Goal: Information Seeking & Learning: Learn about a topic

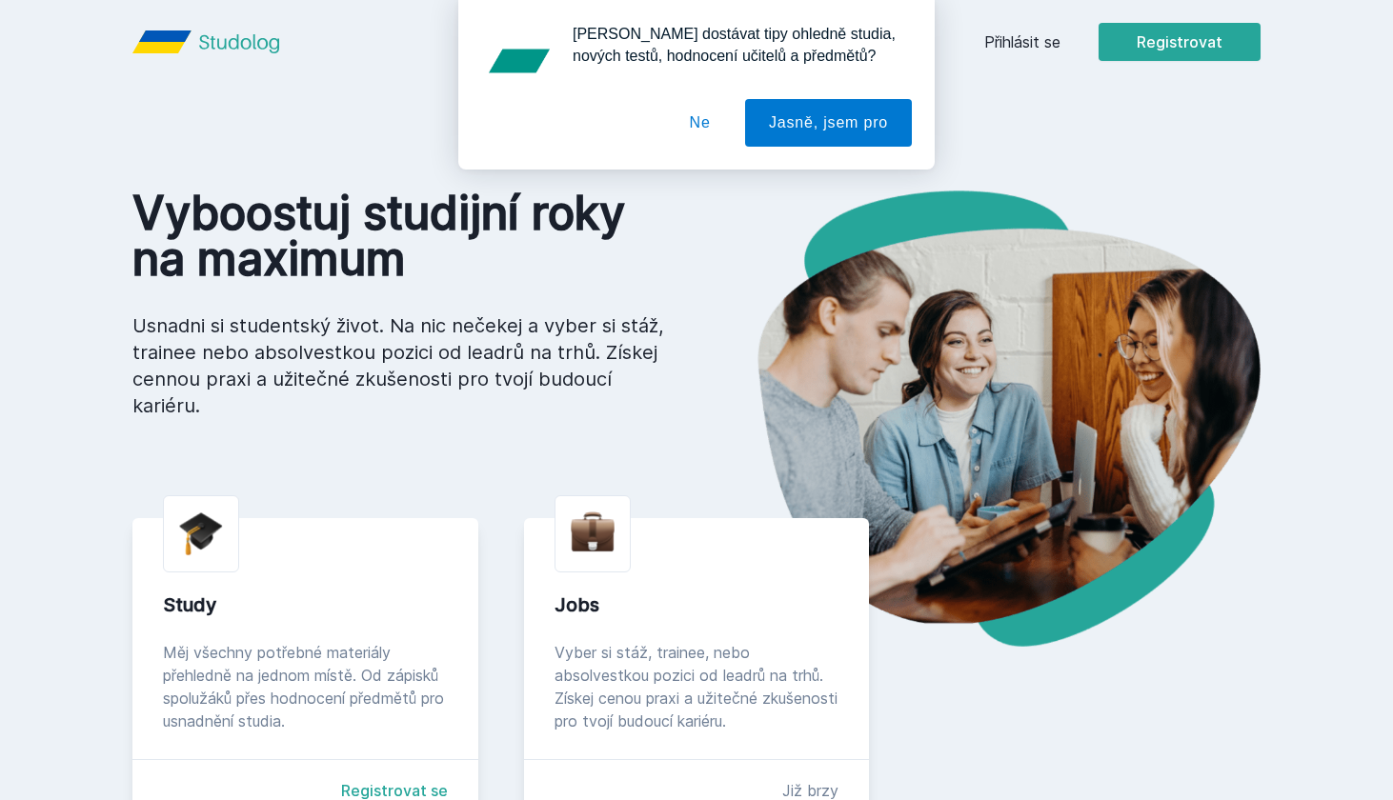
click at [1012, 44] on div "[PERSON_NAME] dostávat tipy ohledně studia, nových testů, hodnocení učitelů a p…" at bounding box center [696, 85] width 1393 height 170
click at [704, 128] on button "Ne" at bounding box center [700, 123] width 69 height 48
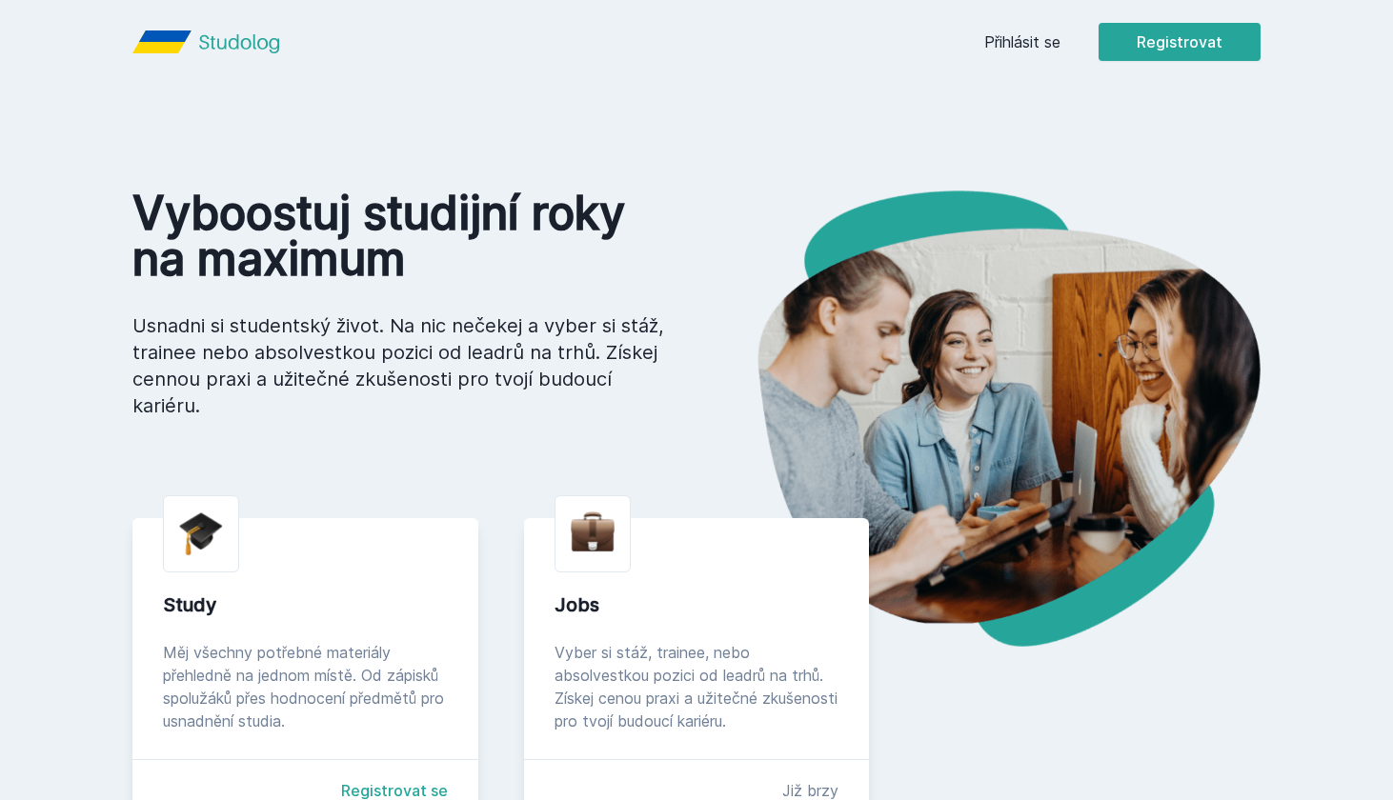
click at [1008, 52] on link "Přihlásit se" at bounding box center [1022, 41] width 76 height 23
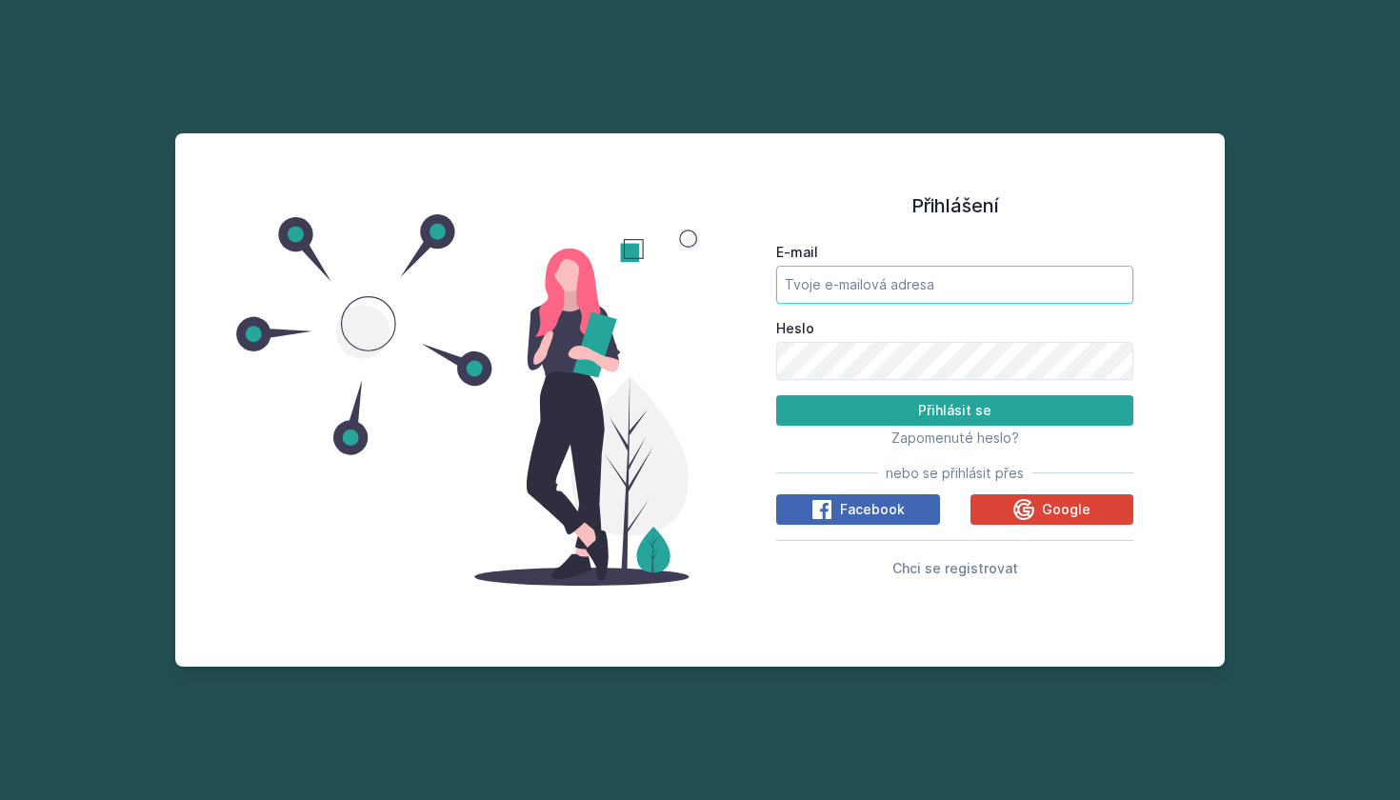
type input "[EMAIL_ADDRESS][DOMAIN_NAME]"
click at [954, 410] on button "Přihlásit se" at bounding box center [954, 410] width 357 height 30
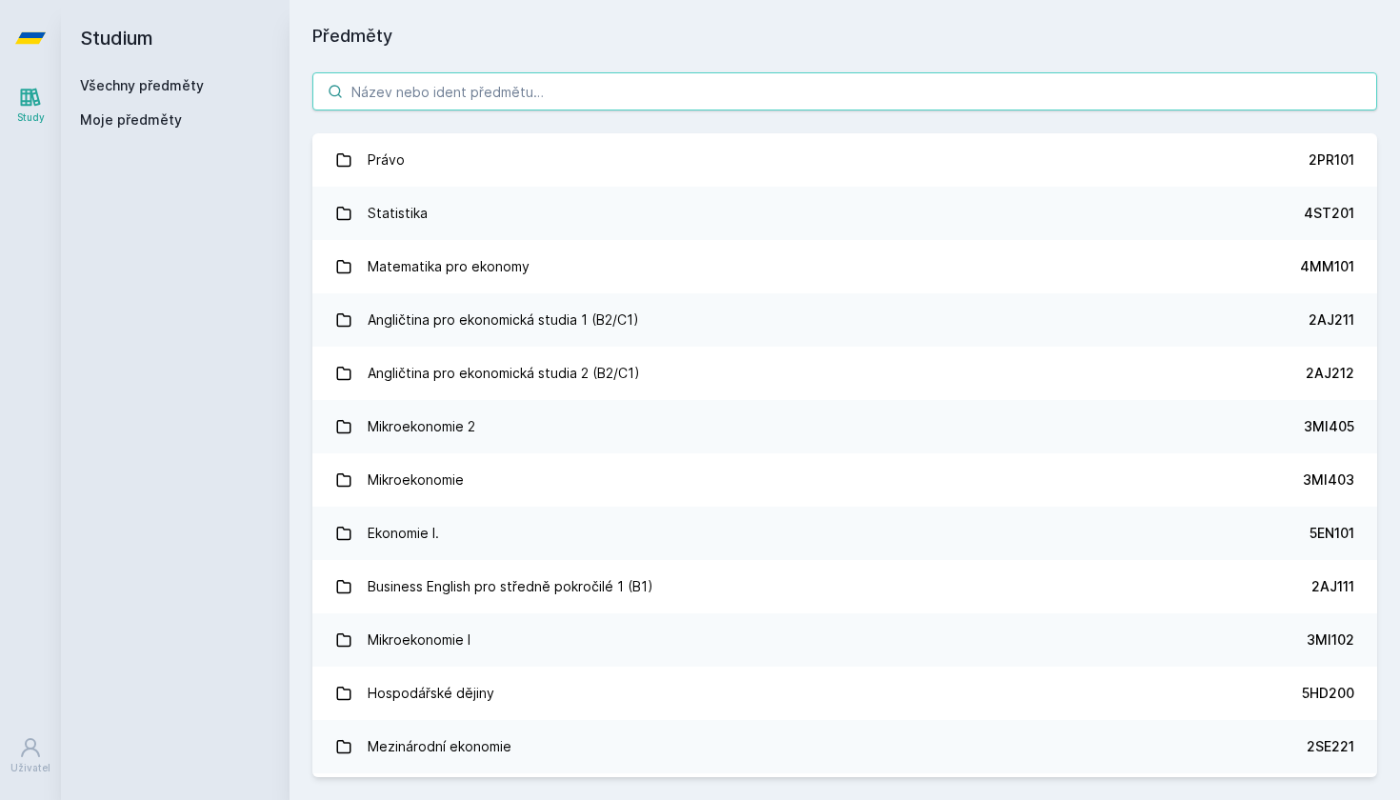
click at [474, 81] on input "search" at bounding box center [844, 91] width 1065 height 38
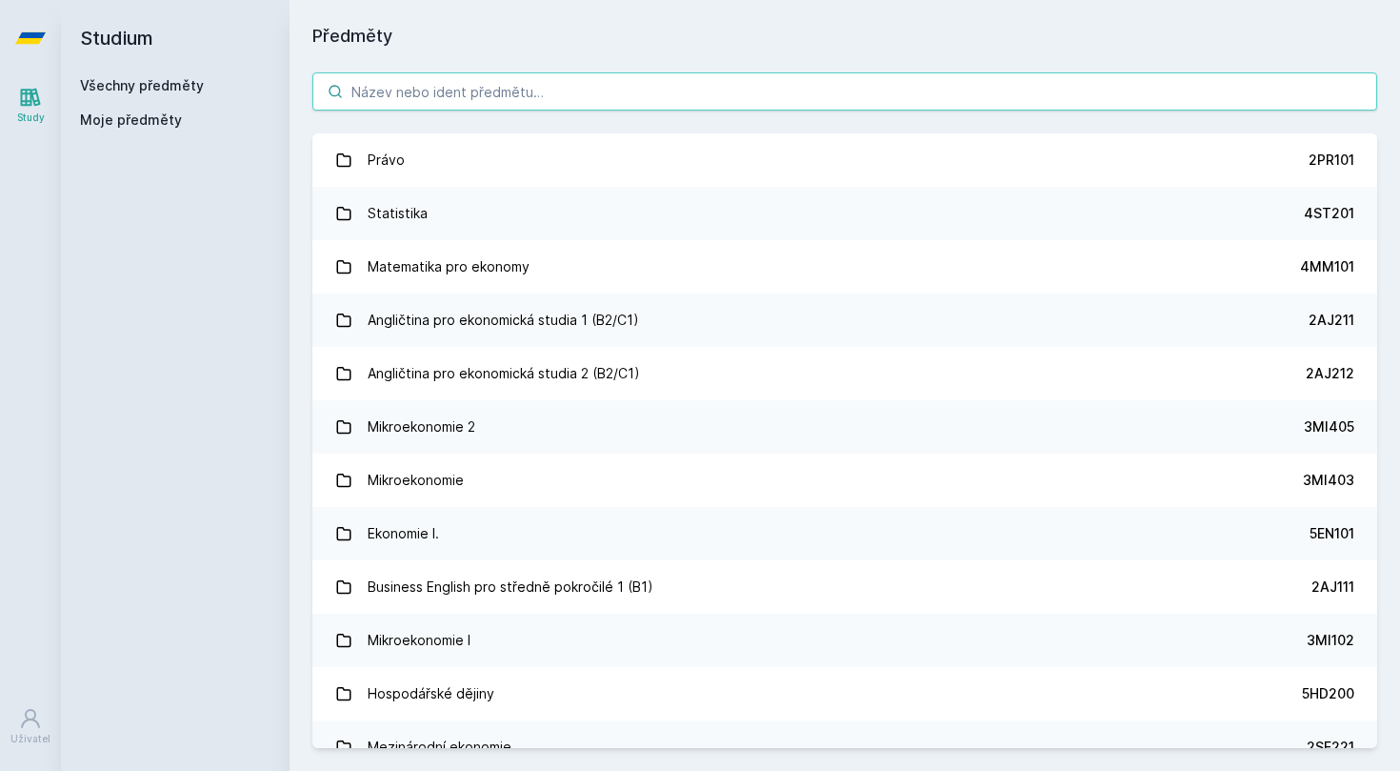
click at [481, 78] on input "search" at bounding box center [844, 91] width 1065 height 38
paste input "5HD301"
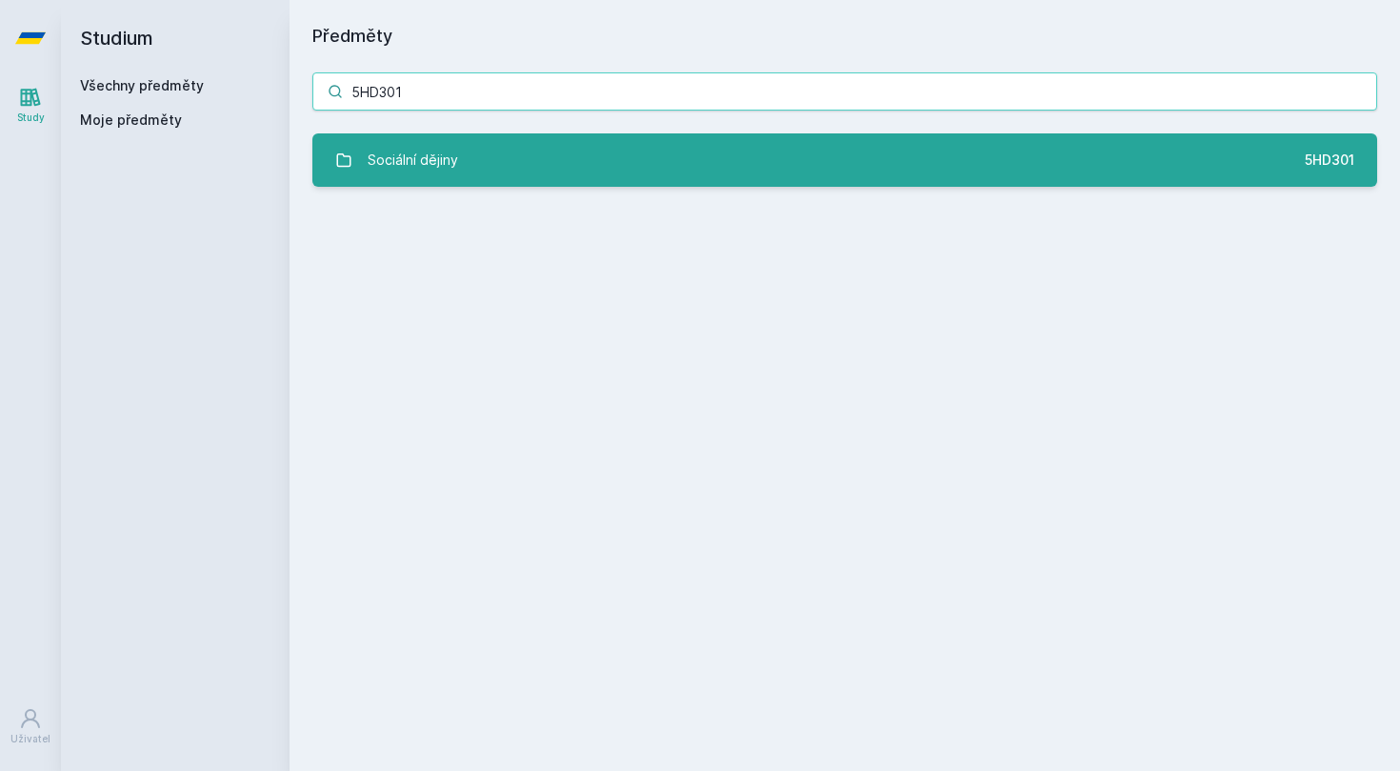
type input "5HD301"
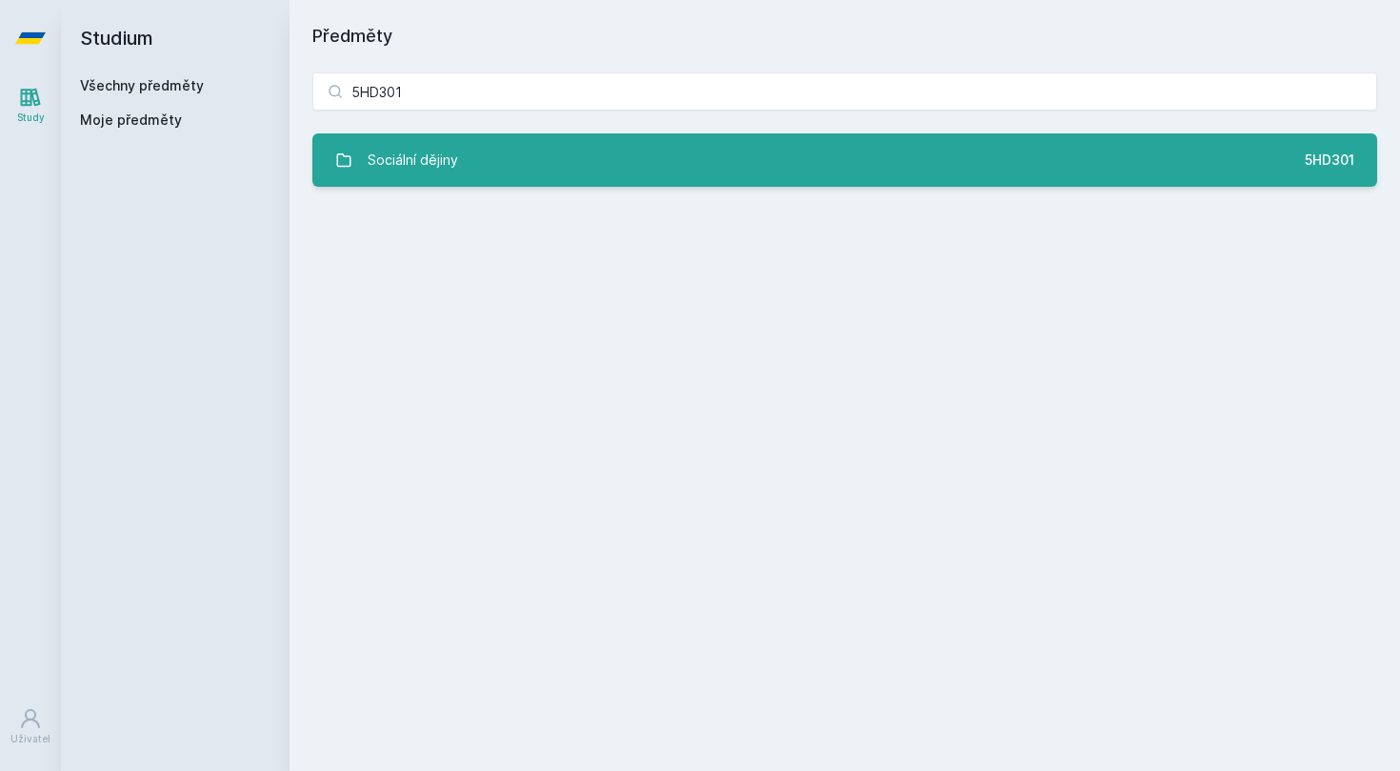
click at [512, 171] on link "Sociální dějiny 5HD301" at bounding box center [844, 159] width 1065 height 53
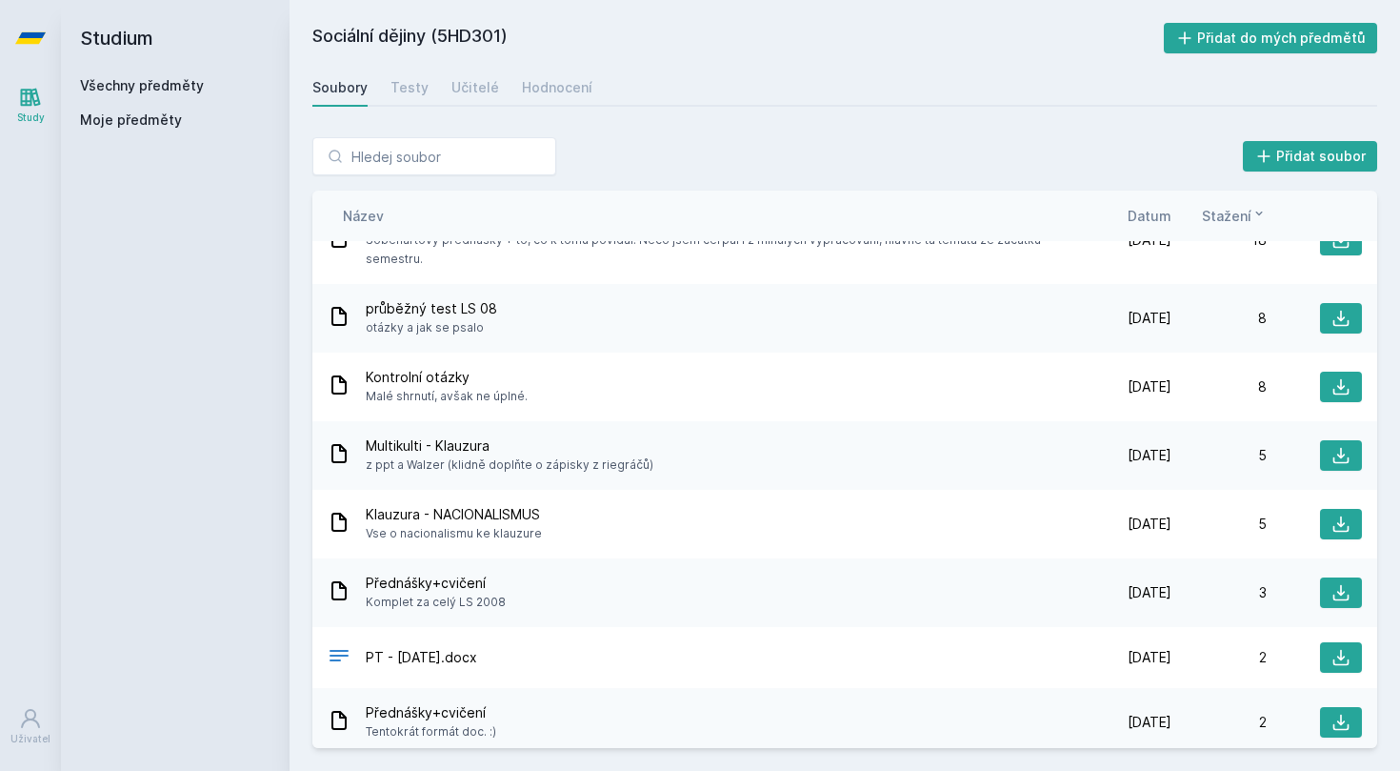
scroll to position [193, 0]
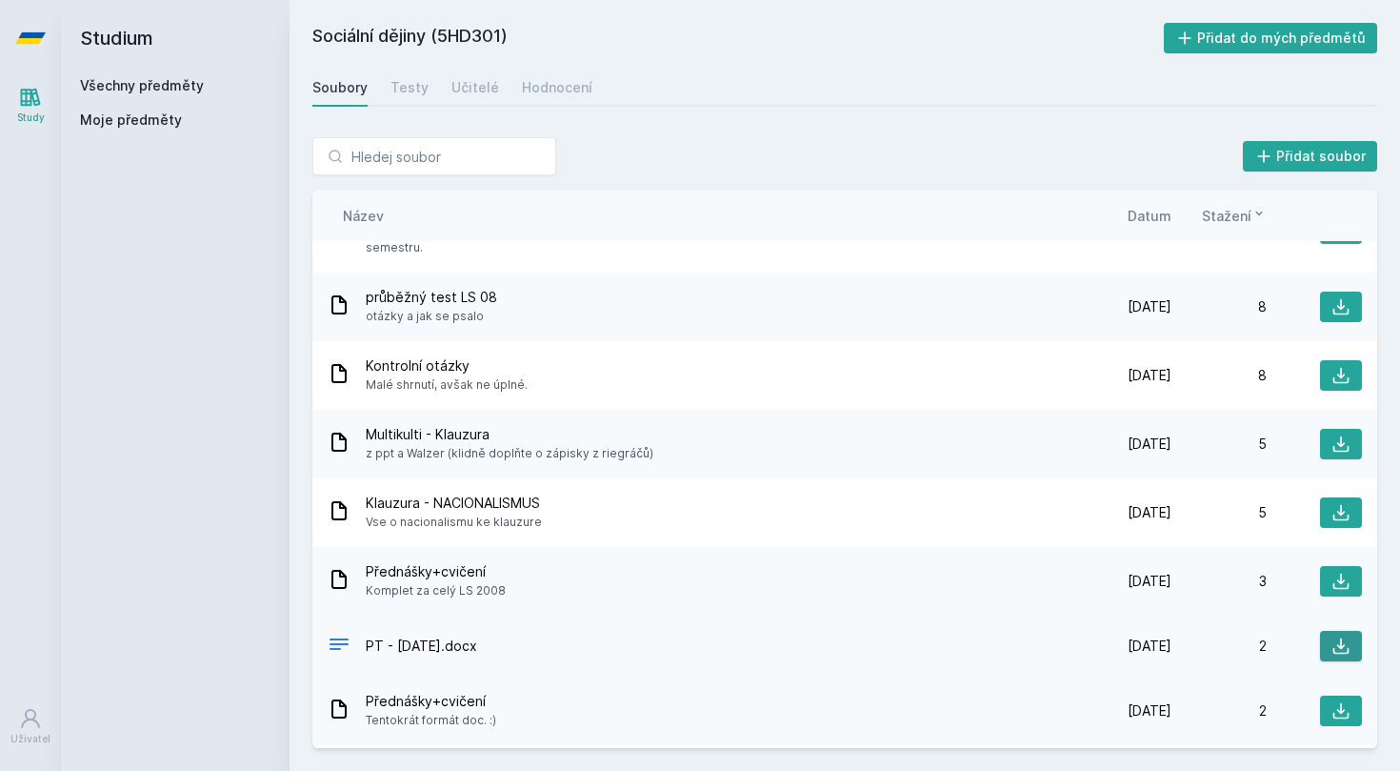
click at [1332, 642] on icon at bounding box center [1341, 645] width 19 height 19
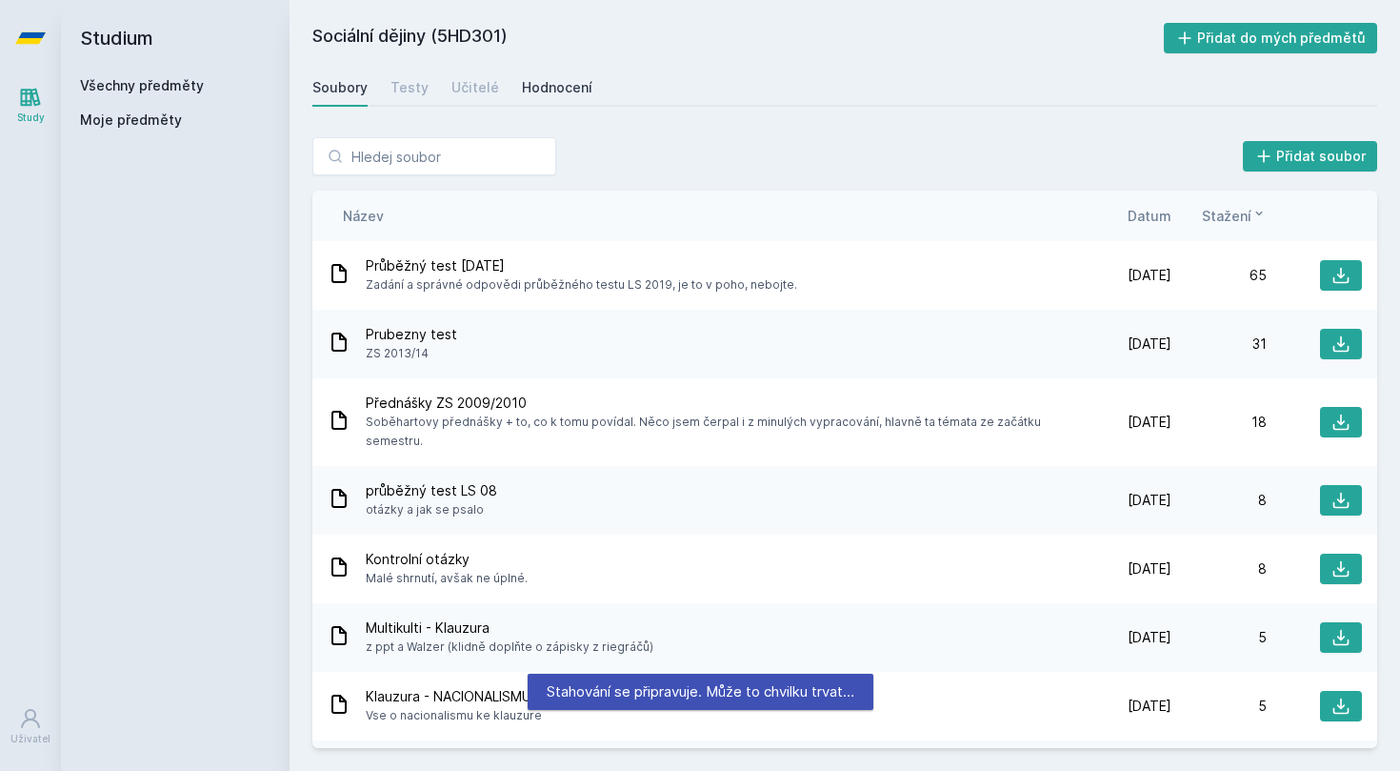
scroll to position [0, 0]
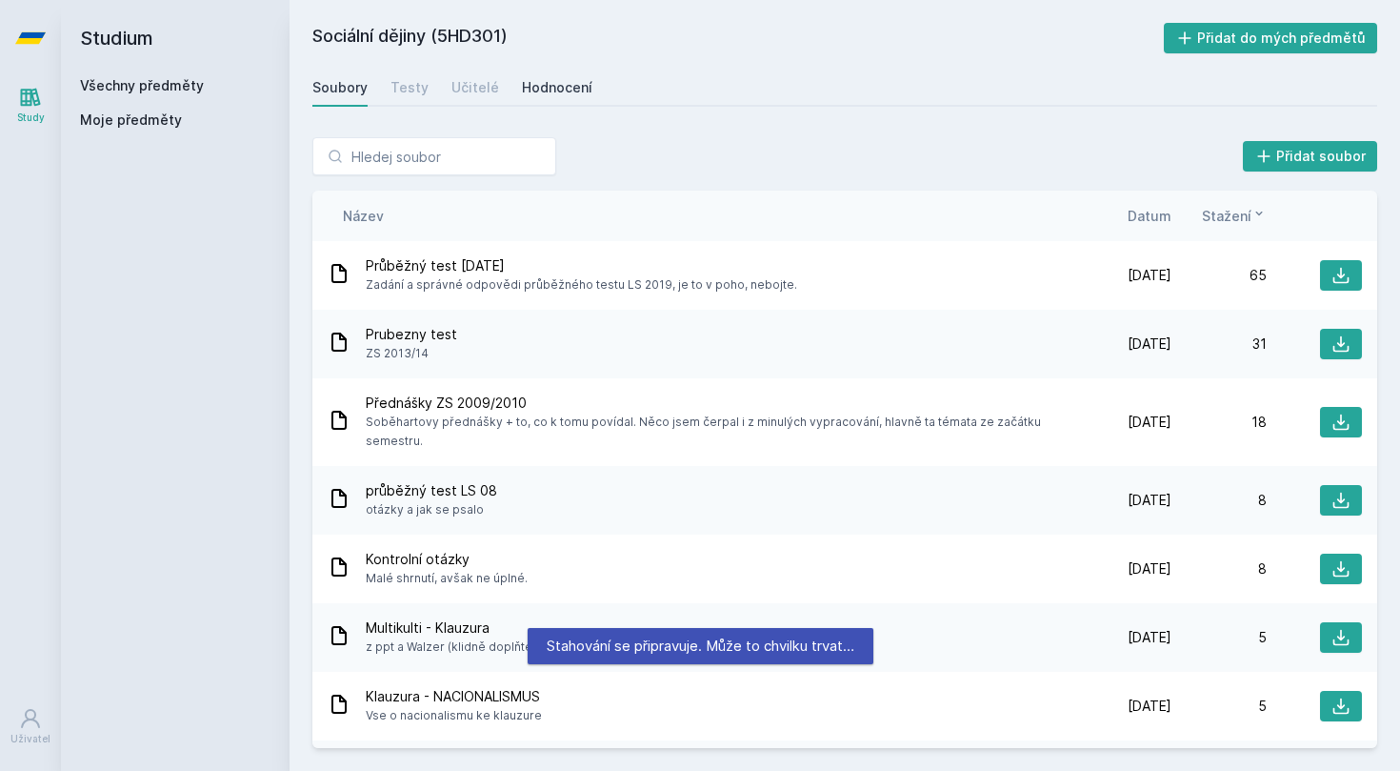
click at [563, 93] on div "Hodnocení" at bounding box center [557, 87] width 70 height 19
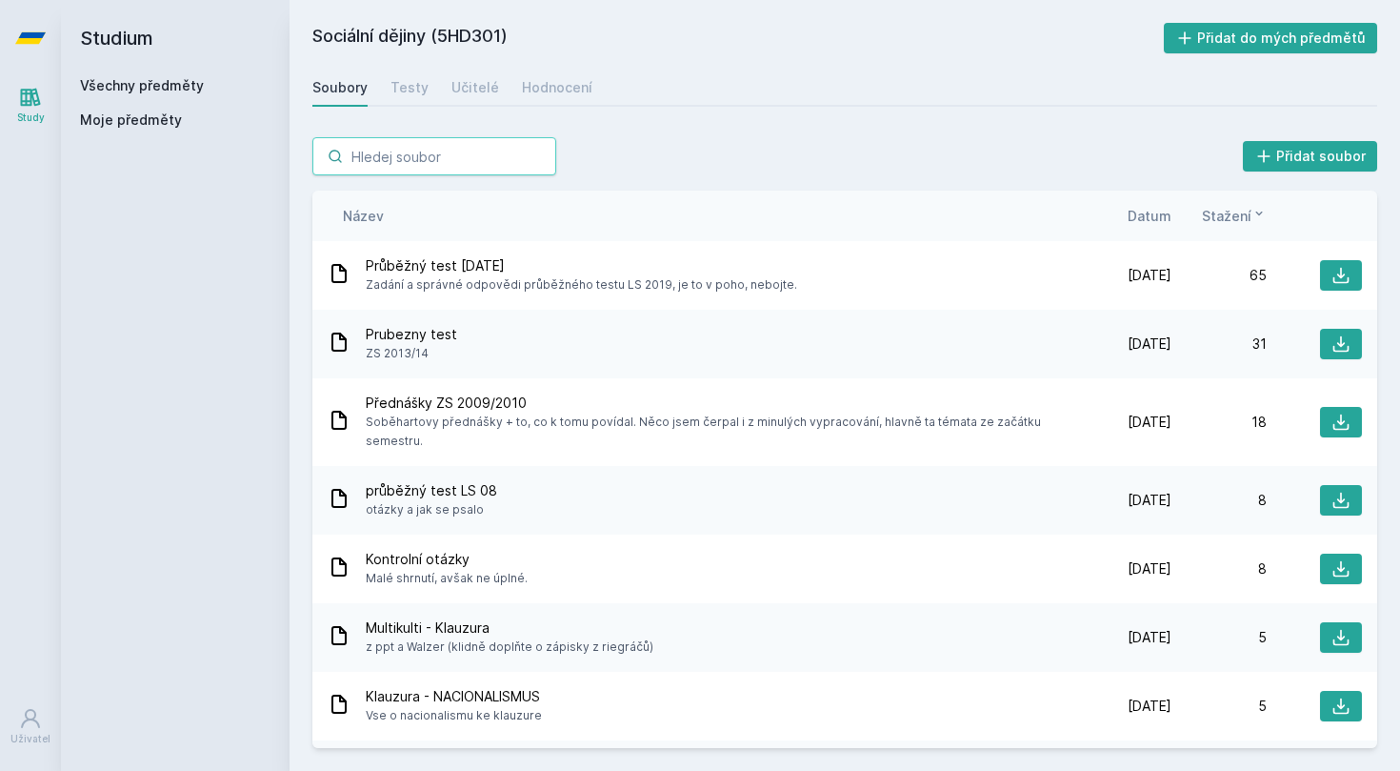
click at [409, 163] on input "search" at bounding box center [434, 156] width 244 height 38
paste input "2AJ400"
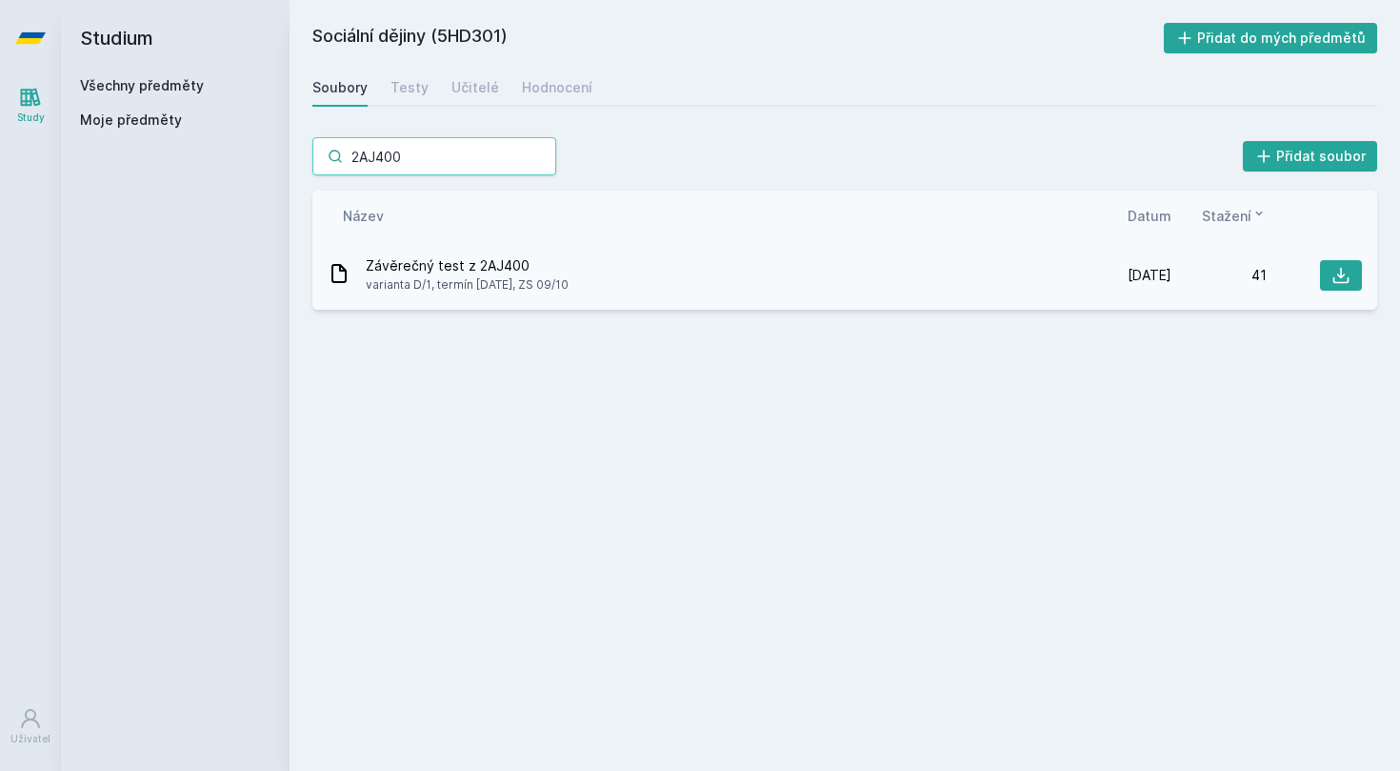
type input "2AJ400"
click at [451, 256] on span "Závěrečný test z 2AJ400" at bounding box center [467, 265] width 203 height 19
click at [461, 275] on span "varianta D/1, termín [DATE], ZS 09/10" at bounding box center [467, 284] width 203 height 19
click at [1346, 272] on icon at bounding box center [1341, 275] width 19 height 19
click at [552, 102] on link "Hodnocení" at bounding box center [557, 88] width 70 height 38
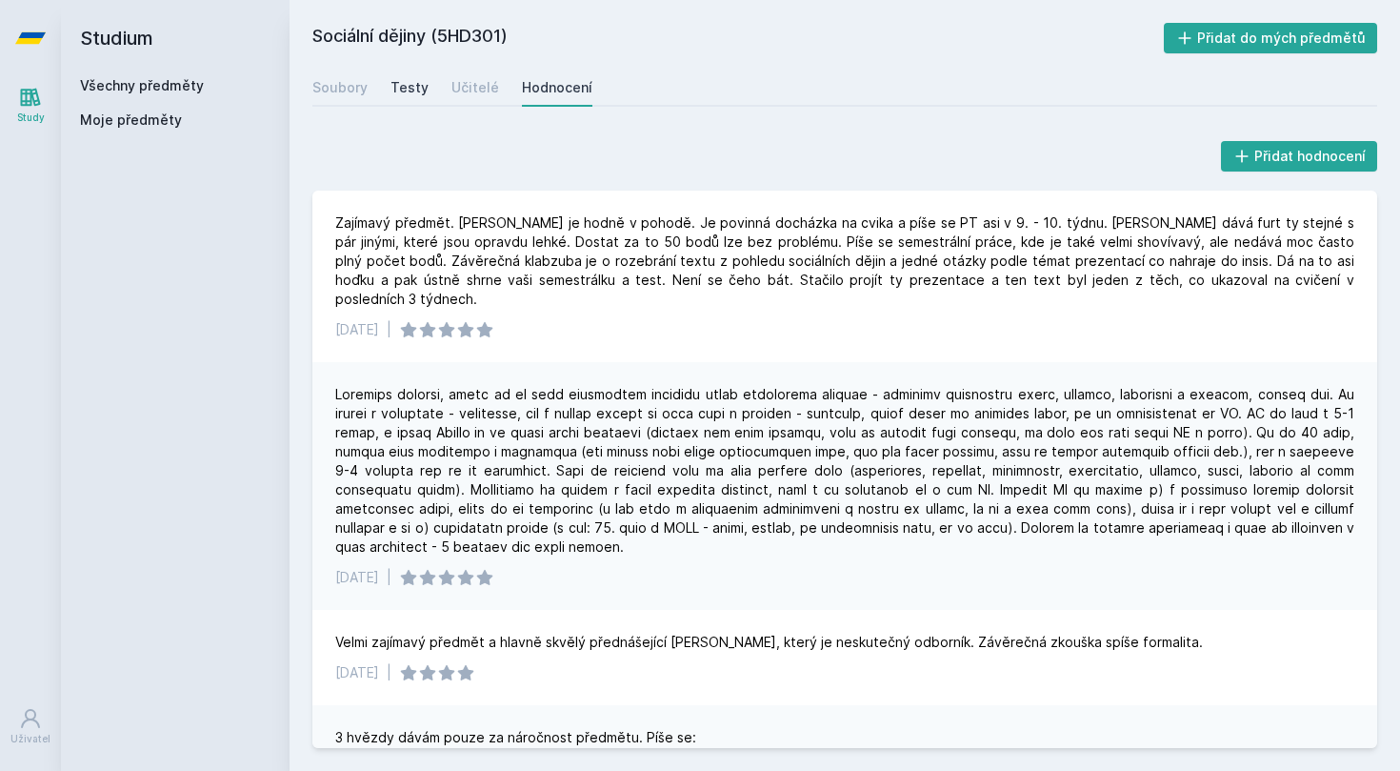
click at [408, 91] on div "Testy" at bounding box center [410, 87] width 38 height 19
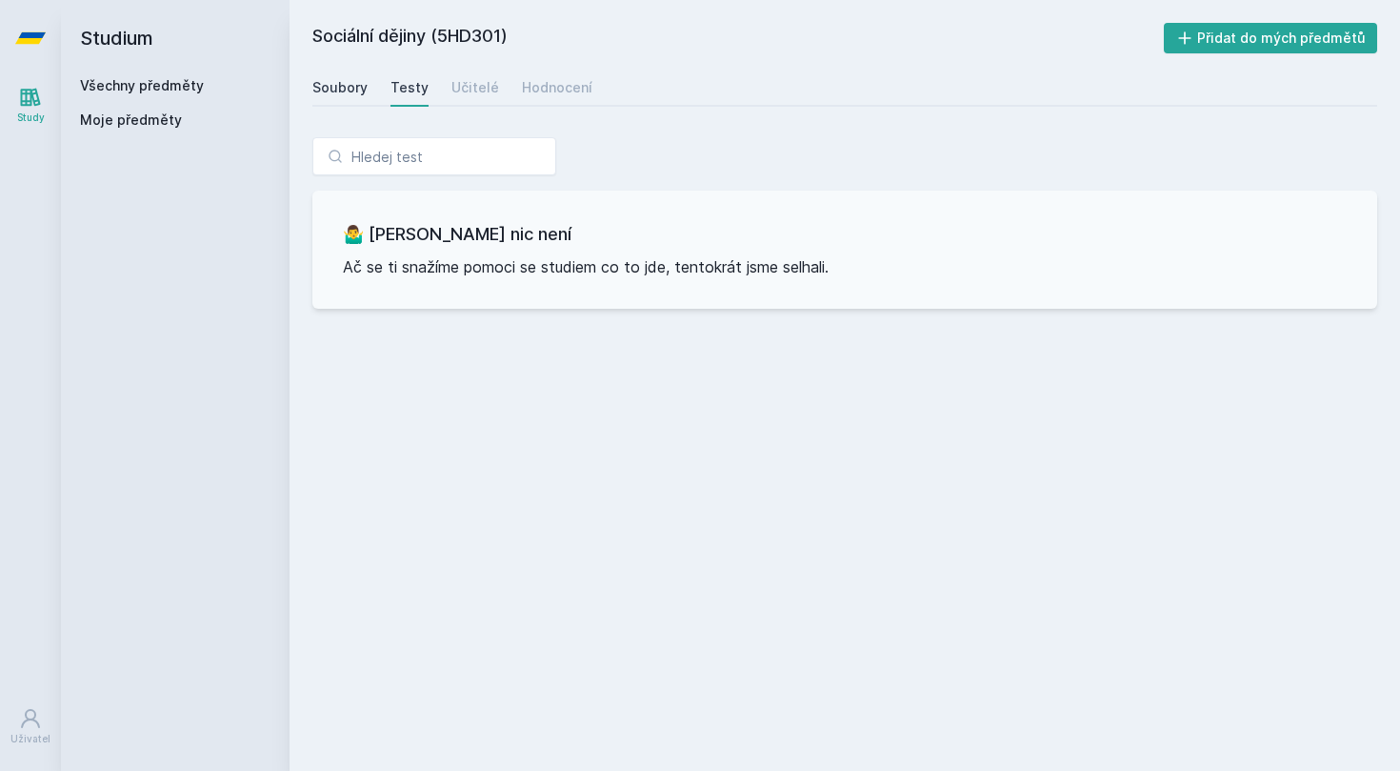
click at [339, 90] on div "Soubory" at bounding box center [339, 87] width 55 height 19
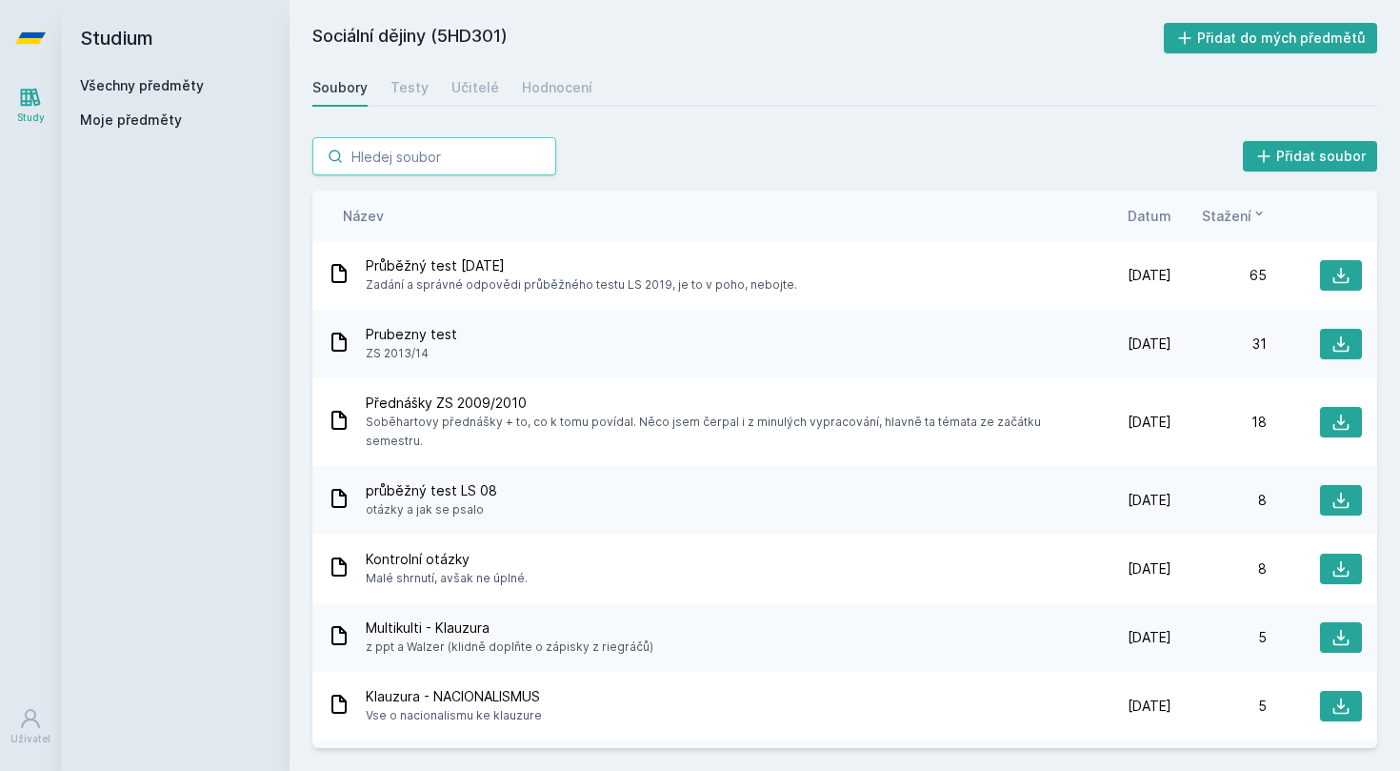
click at [420, 149] on input "search" at bounding box center [434, 156] width 244 height 38
paste input "2AJ400"
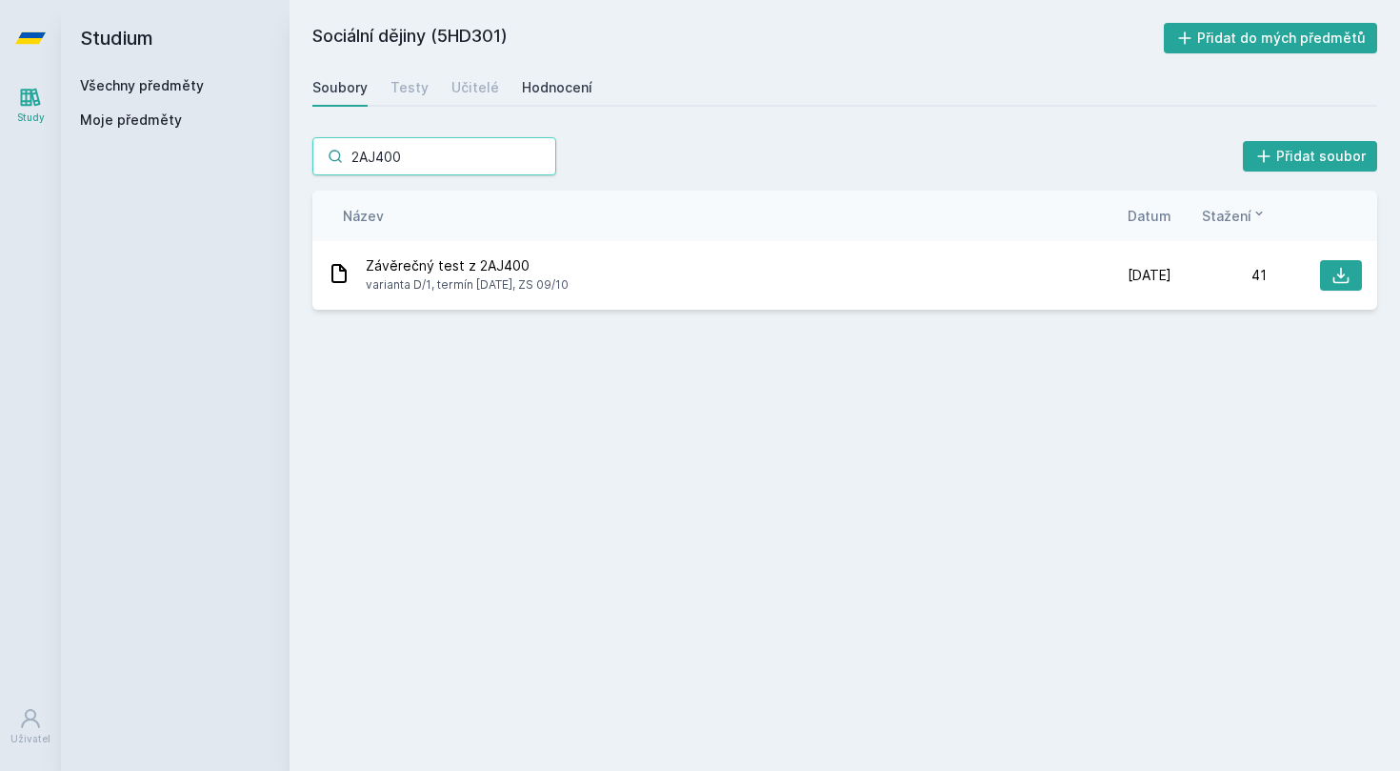
type input "2AJ400"
click at [556, 89] on div "Hodnocení" at bounding box center [557, 87] width 70 height 19
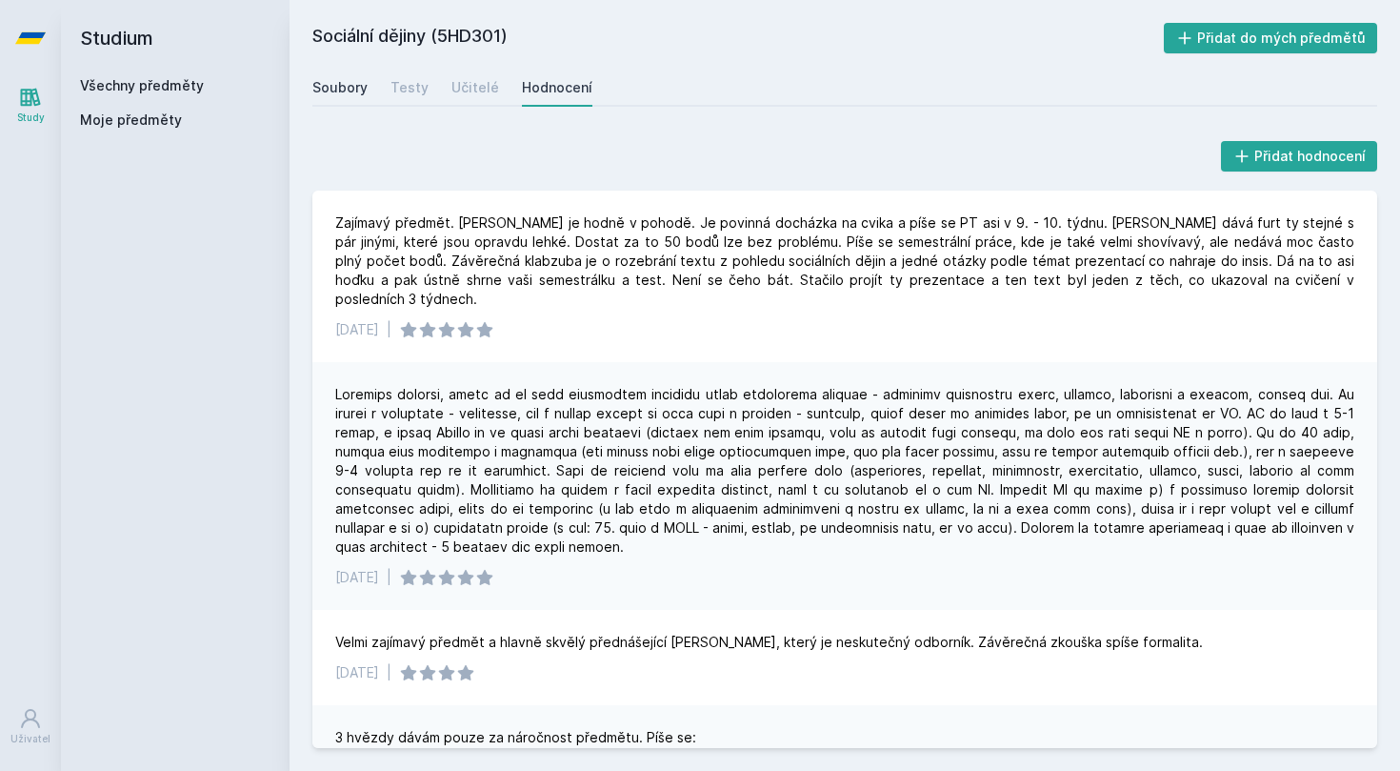
click at [338, 95] on div "Soubory" at bounding box center [339, 87] width 55 height 19
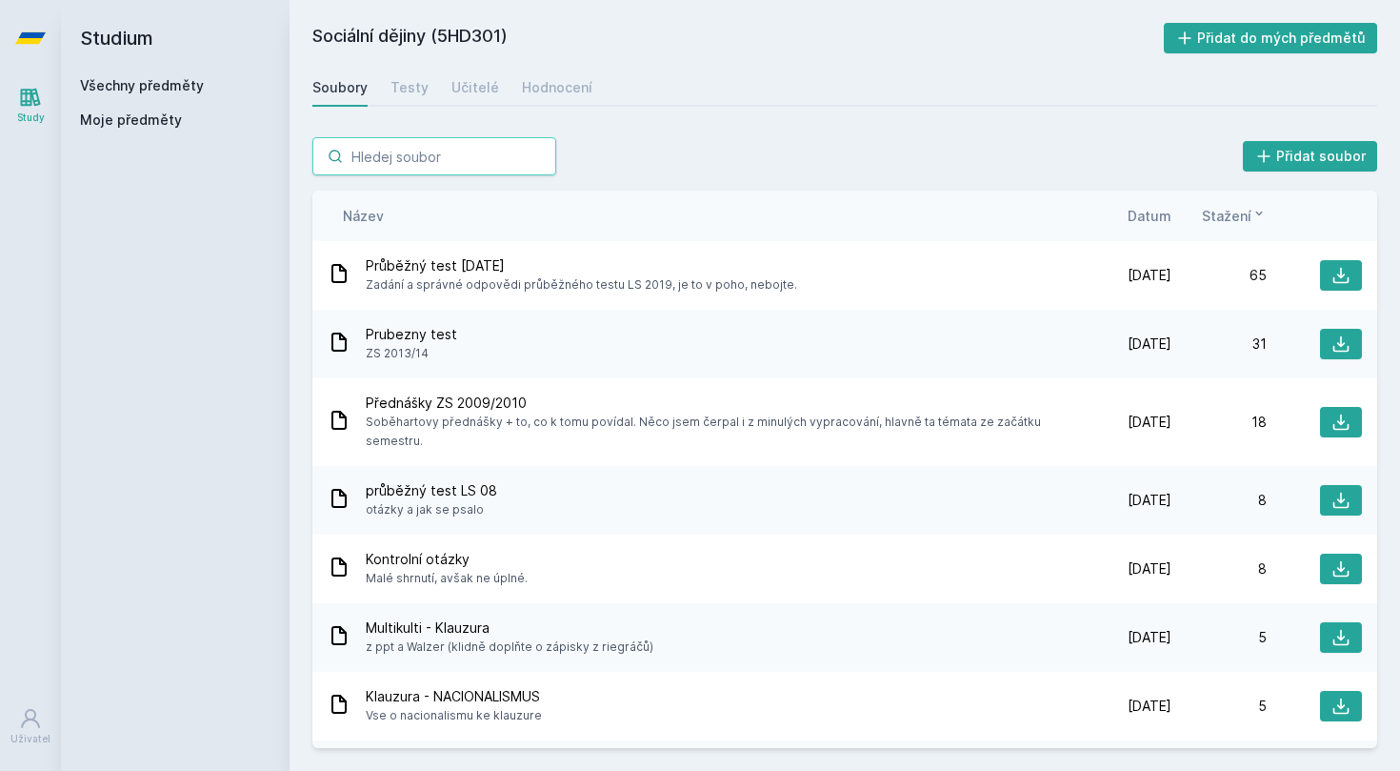
click at [413, 158] on input "search" at bounding box center [434, 156] width 244 height 38
paste input "2AJ400"
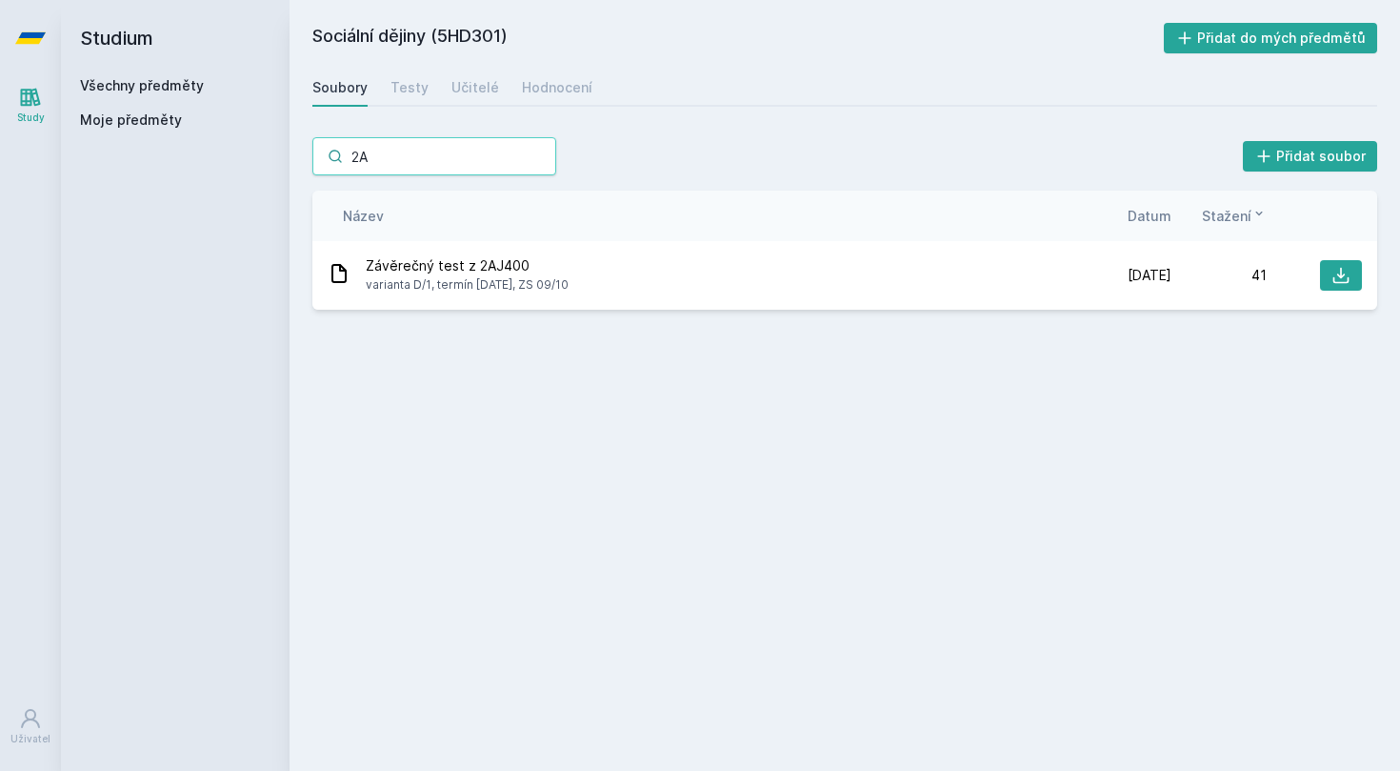
type input "2"
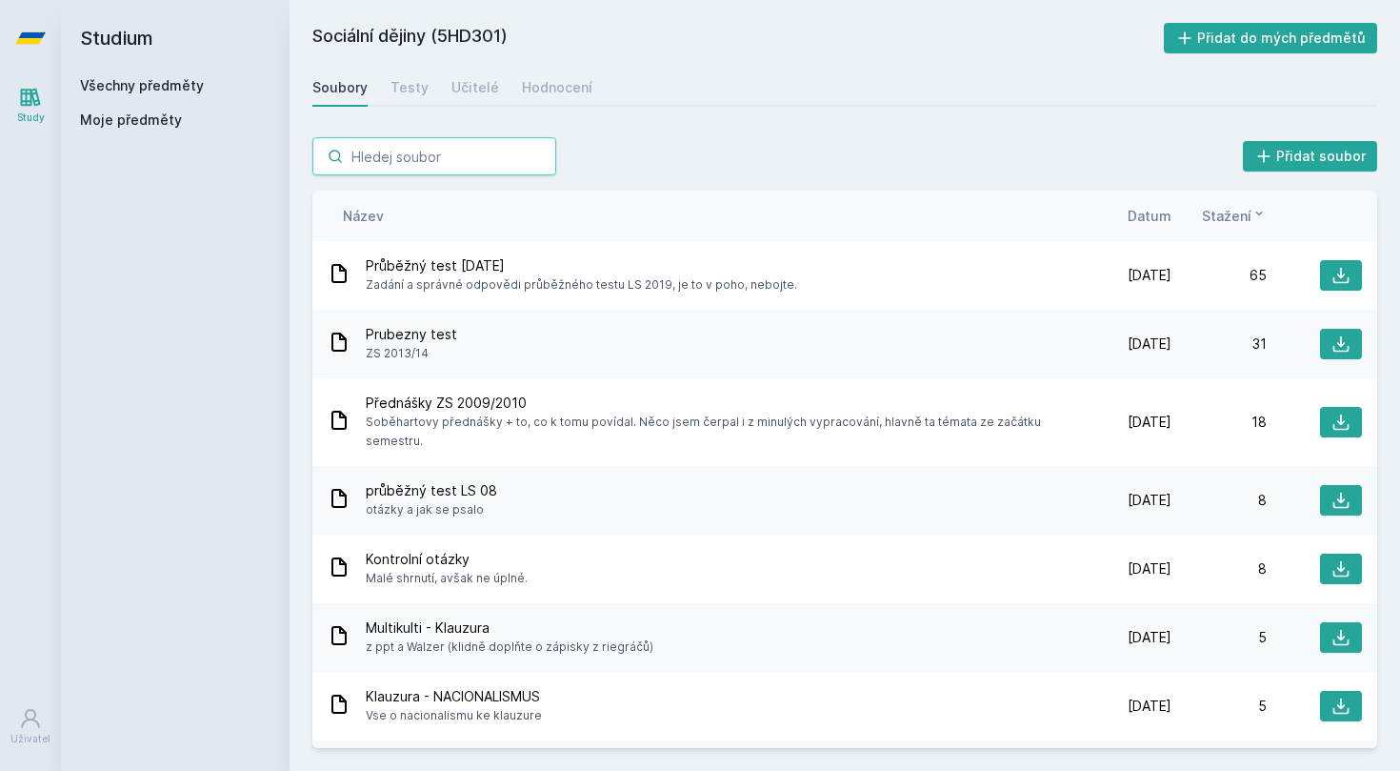
paste input "5HD416"
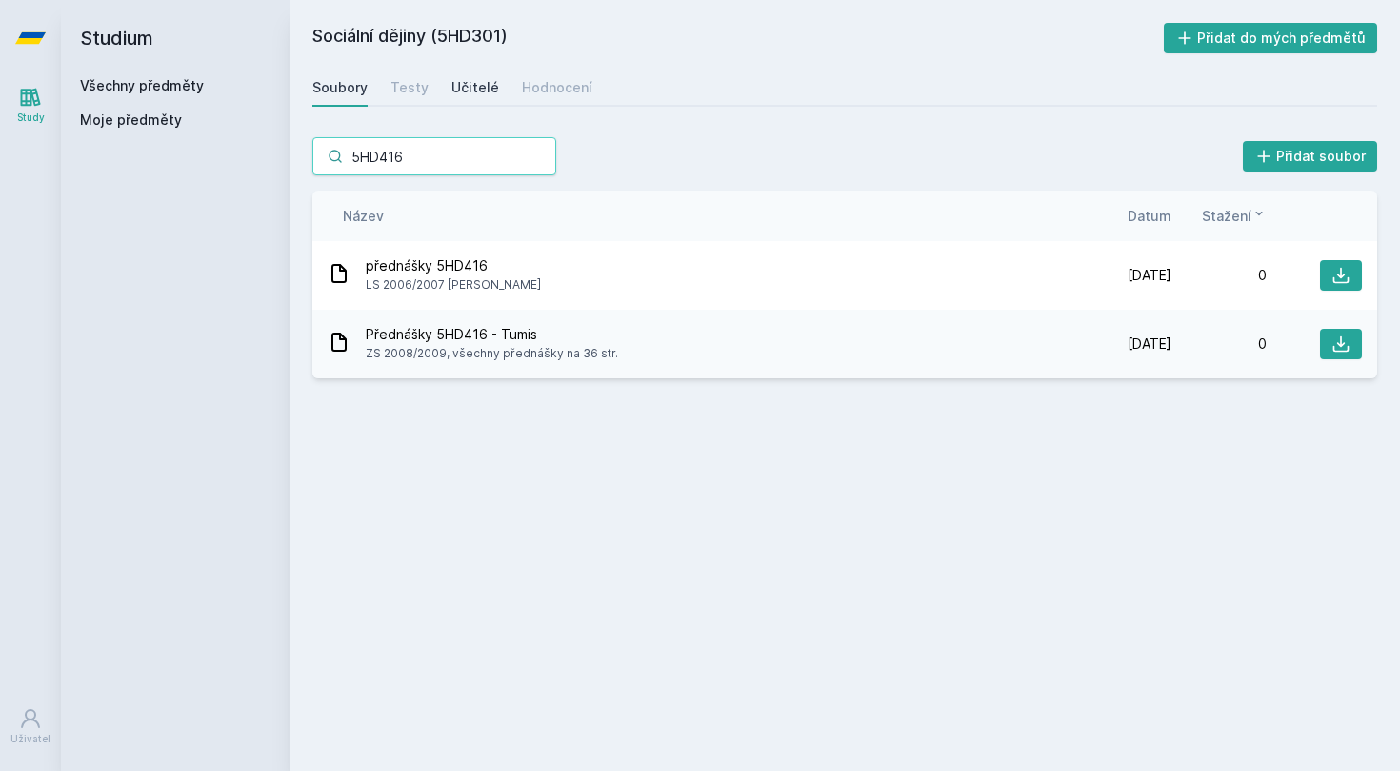
type input "5HD416"
click at [467, 88] on div "Učitelé" at bounding box center [476, 87] width 48 height 19
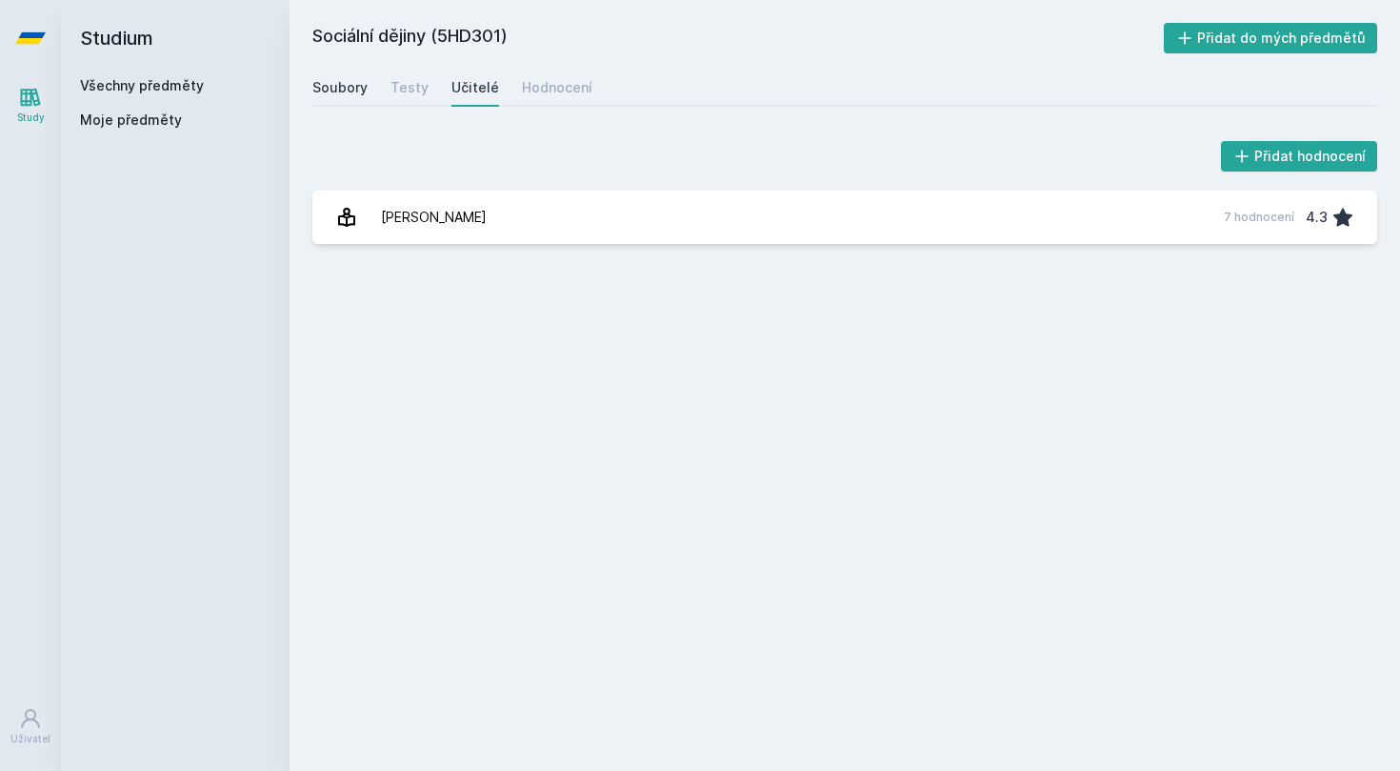
click at [351, 88] on div "Soubory" at bounding box center [339, 87] width 55 height 19
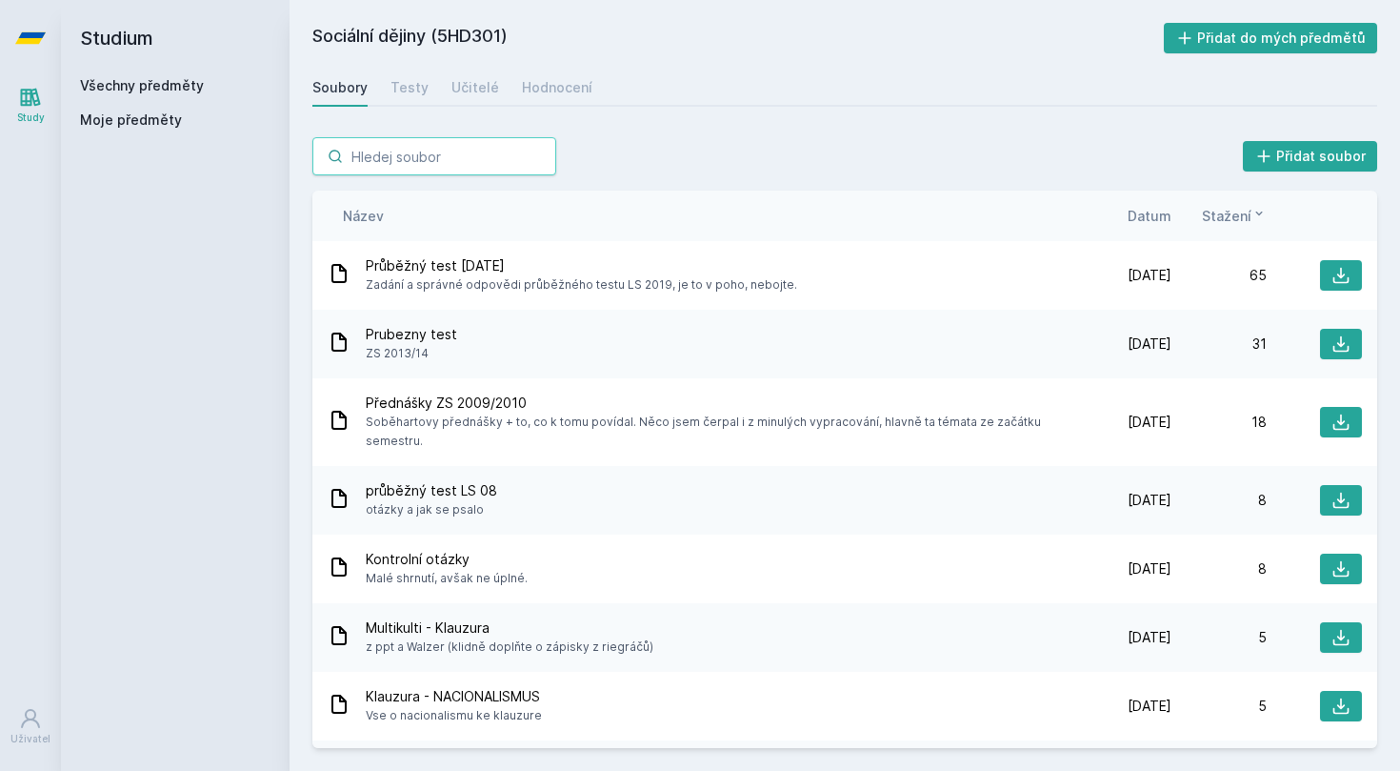
click at [446, 155] on input "search" at bounding box center [434, 156] width 244 height 38
paste input "5HD416"
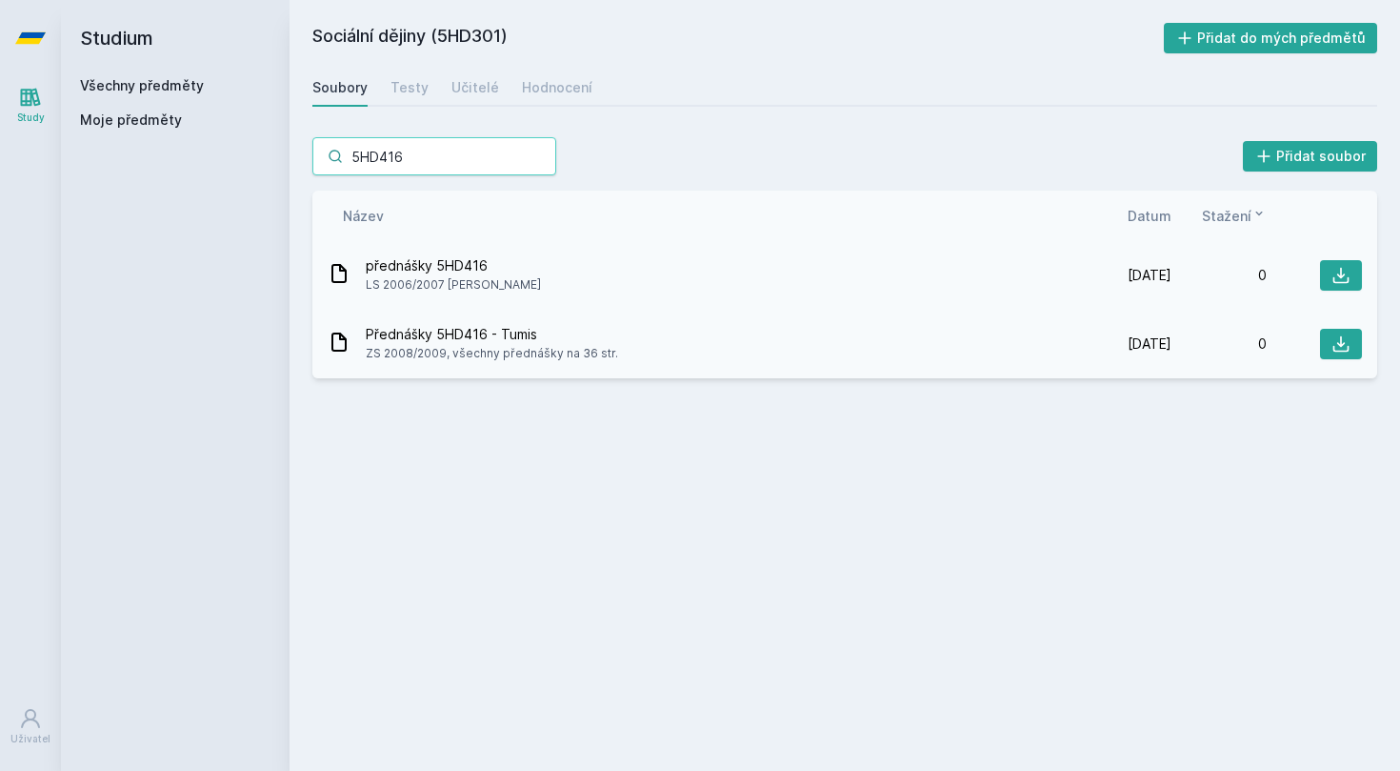
type input "5HD416"
click at [571, 276] on div "přednášky 5HD416 LS 2006/2007 [PERSON_NAME]" at bounding box center [702, 275] width 749 height 38
